Goal: Navigation & Orientation: Find specific page/section

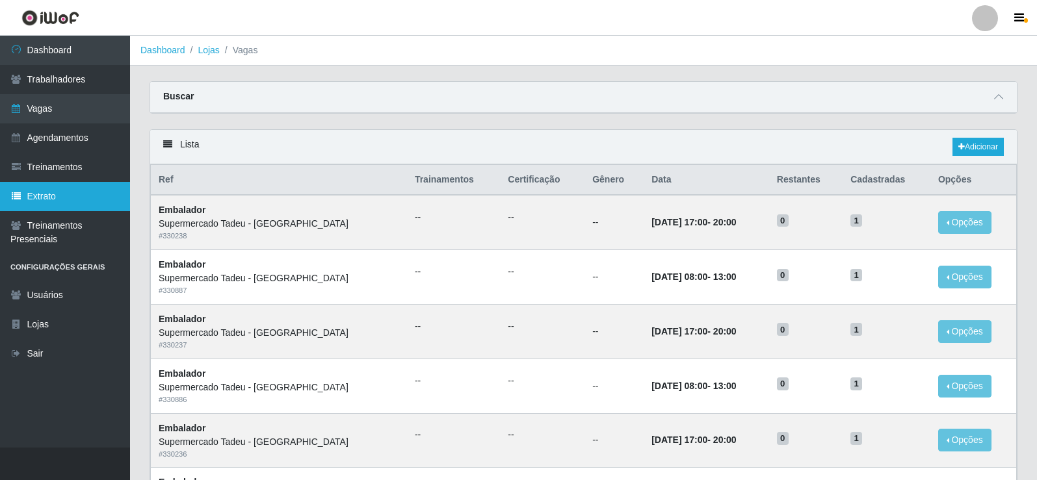
click at [33, 196] on link "Extrato" at bounding box center [65, 196] width 130 height 29
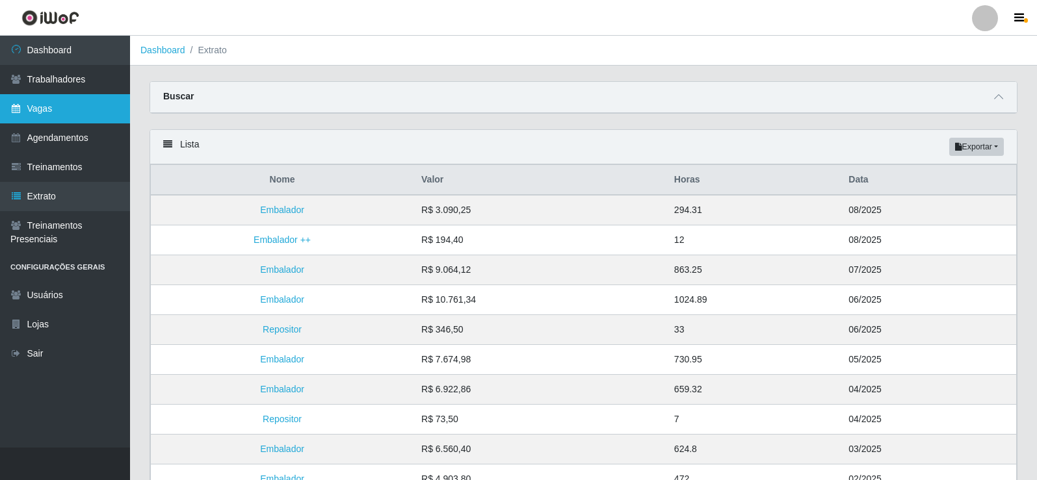
click at [31, 119] on link "Vagas" at bounding box center [65, 108] width 130 height 29
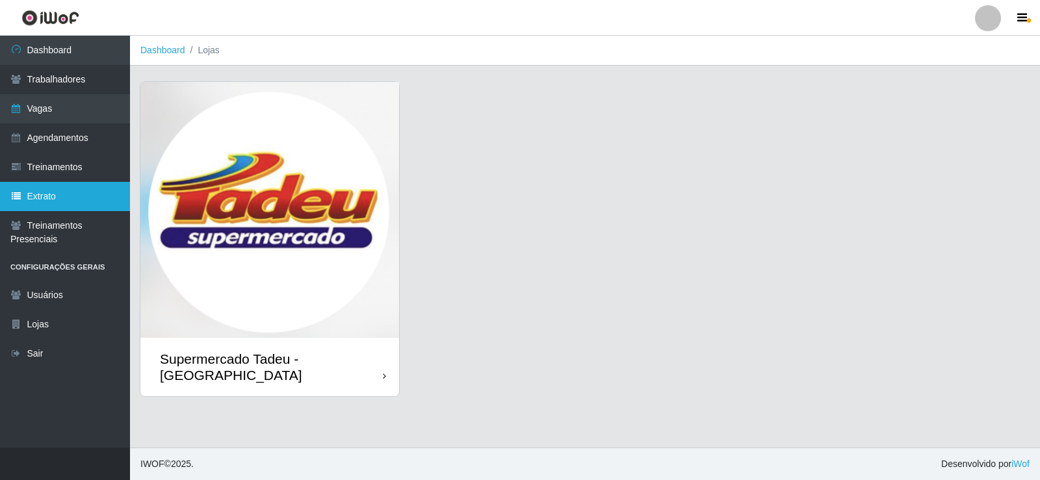
click at [51, 193] on link "Extrato" at bounding box center [65, 196] width 130 height 29
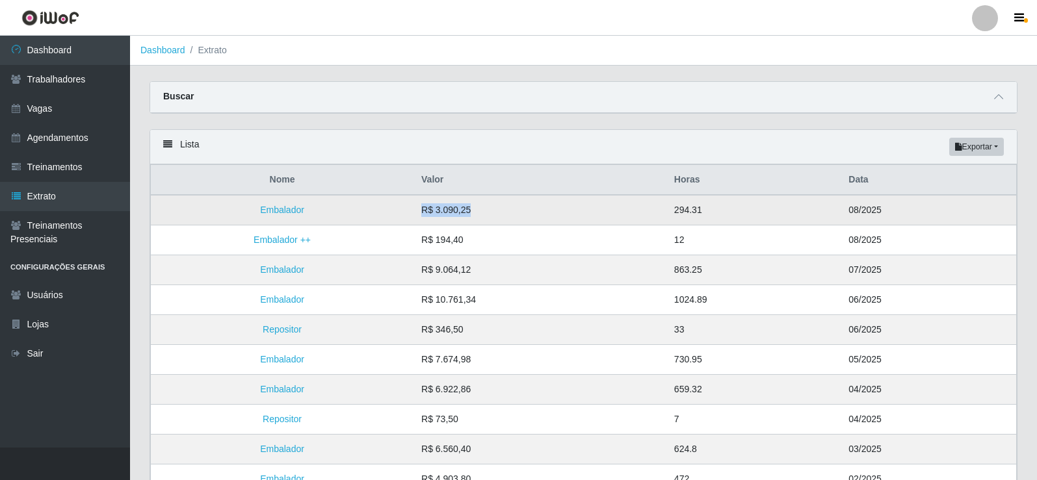
drag, startPoint x: 421, startPoint y: 209, endPoint x: 480, endPoint y: 209, distance: 59.1
click at [480, 209] on tr "Embalador R$ 3.090,25 294.31 08/2025" at bounding box center [584, 210] width 866 height 31
click at [83, 86] on link "Trabalhadores" at bounding box center [65, 79] width 130 height 29
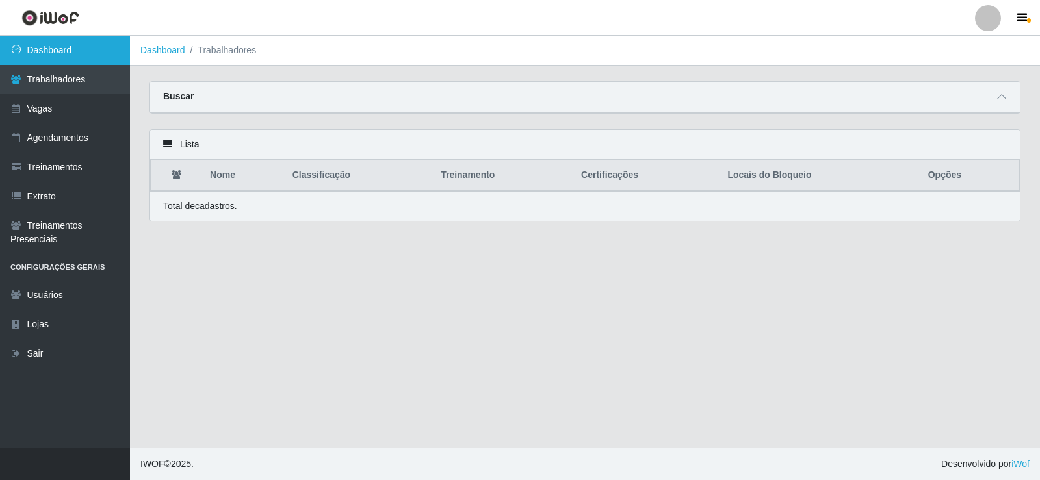
click at [73, 47] on link "Dashboard" at bounding box center [65, 50] width 130 height 29
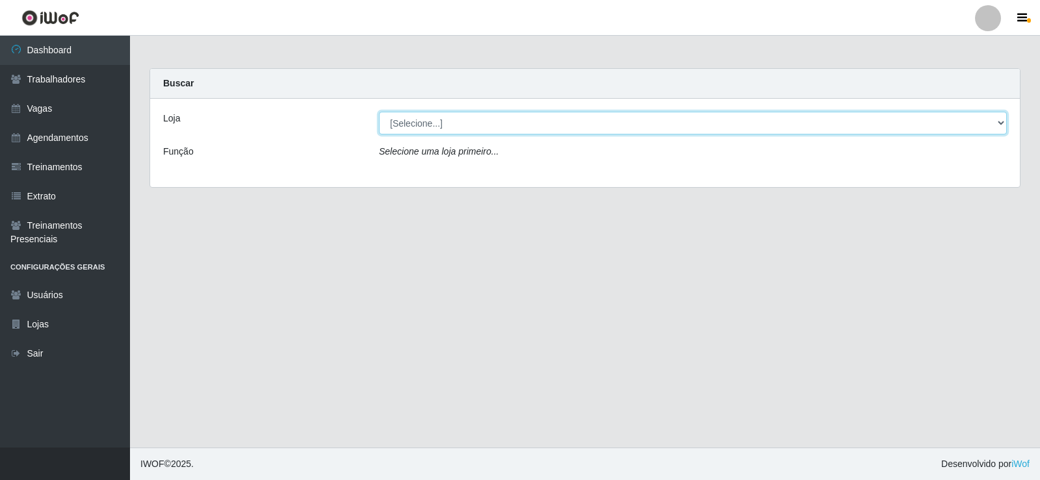
click at [416, 123] on select "[Selecione...] Supermercado Tadeu - [GEOGRAPHIC_DATA]" at bounding box center [693, 123] width 628 height 23
select select "195"
click at [379, 112] on select "[Selecione...] Supermercado Tadeu - [GEOGRAPHIC_DATA]" at bounding box center [693, 123] width 628 height 23
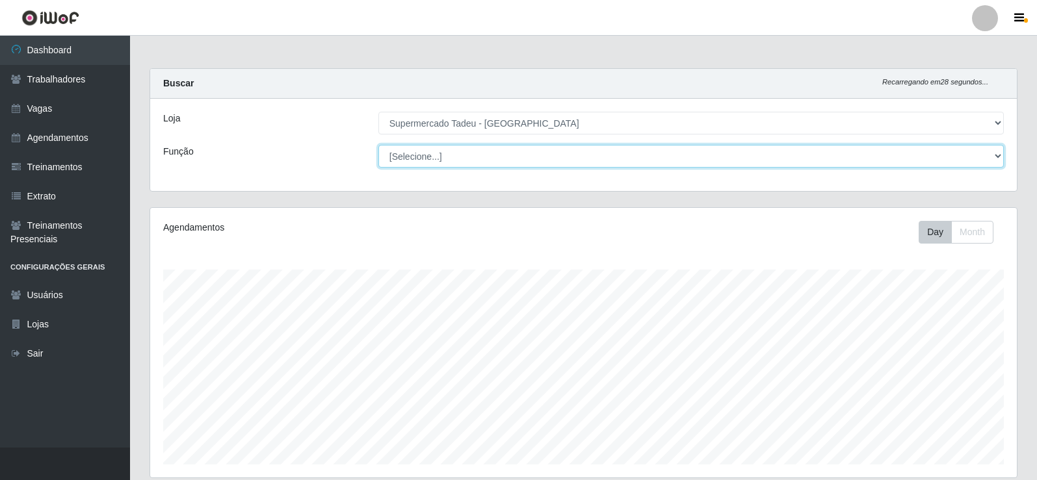
click at [447, 156] on select "[Selecione...] ASG ASG + ASG ++ Auxiliar de Estacionamento Auxiliar de Estacion…" at bounding box center [690, 156] width 625 height 23
click at [449, 157] on select "[Selecione...] ASG ASG + ASG ++ Auxiliar de Estacionamento Auxiliar de Estacion…" at bounding box center [690, 156] width 625 height 23
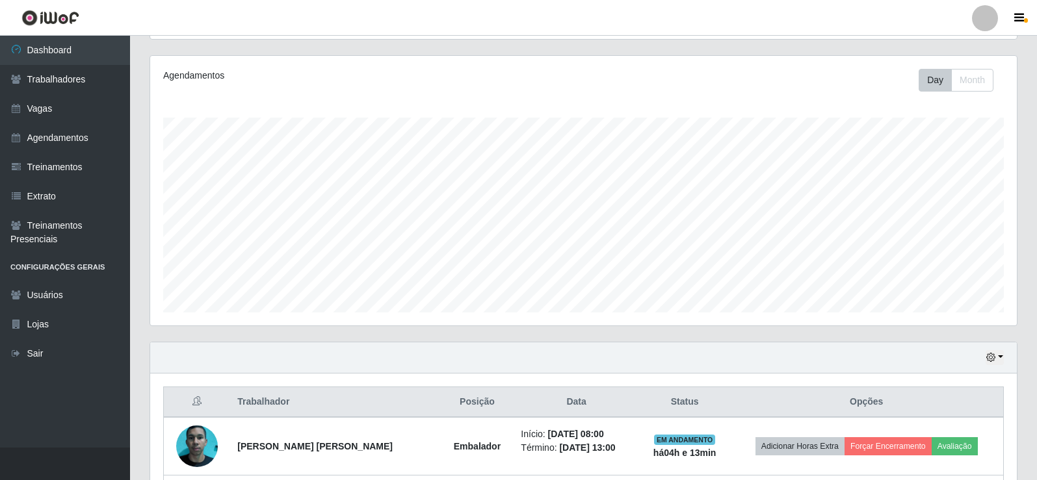
scroll to position [144, 0]
